Goal: Information Seeking & Learning: Learn about a topic

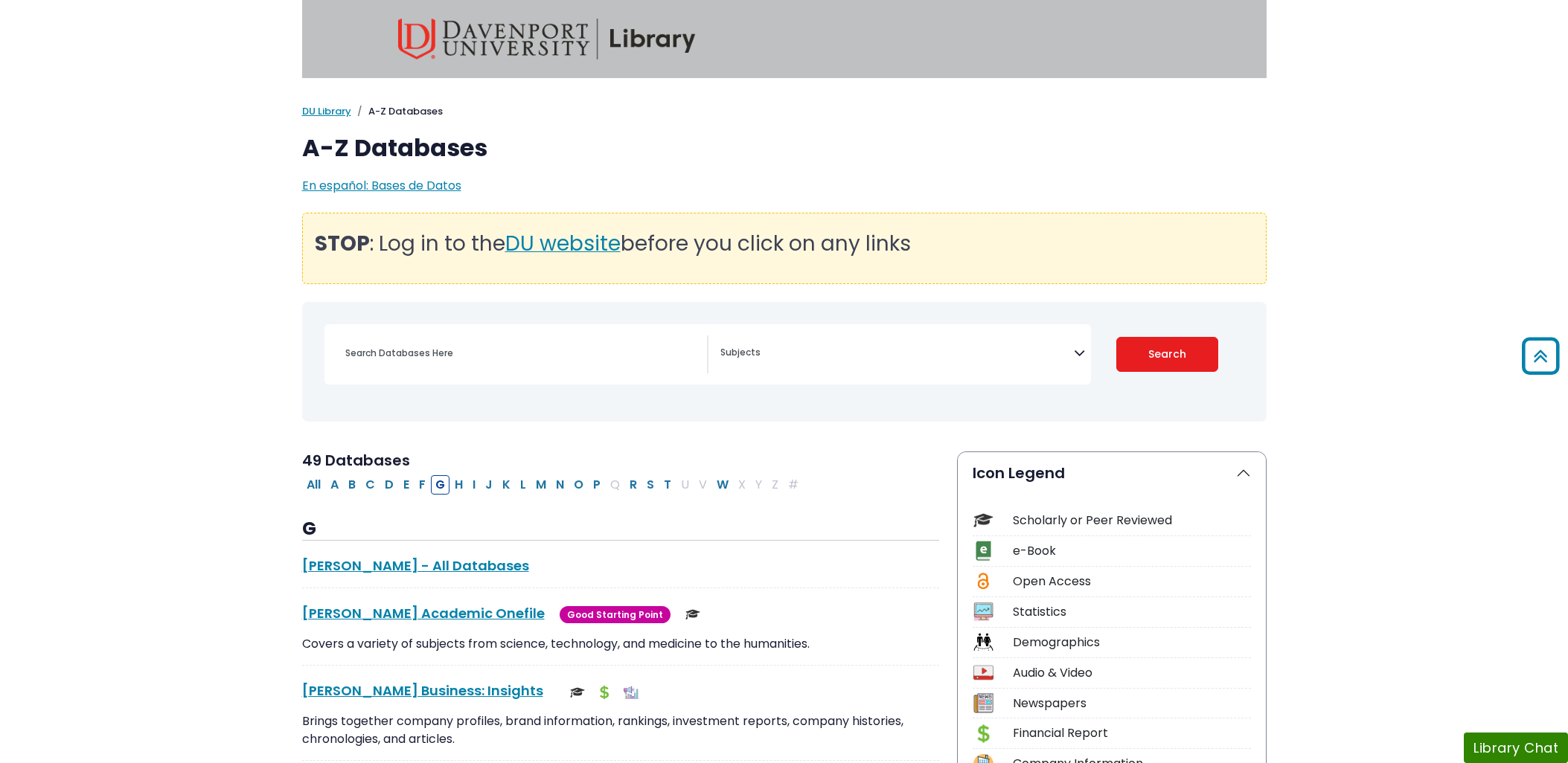
select select "Database Subject Filter"
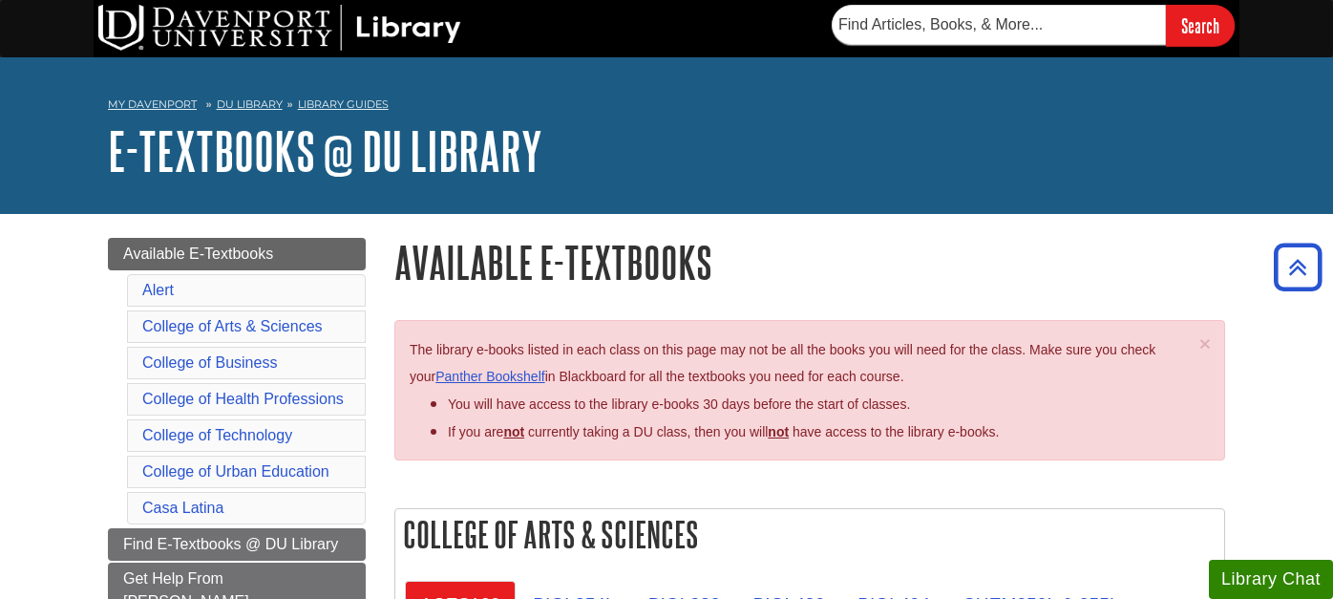
scroll to position [3437, 0]
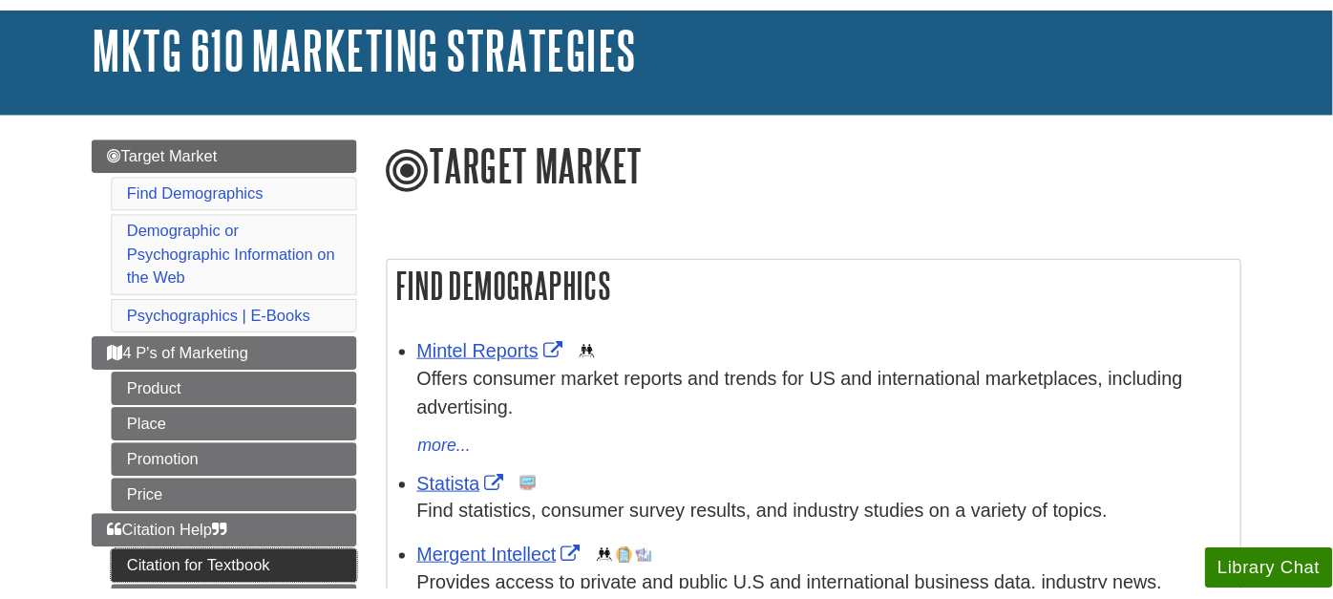
scroll to position [113, 0]
